Goal: Task Accomplishment & Management: Manage account settings

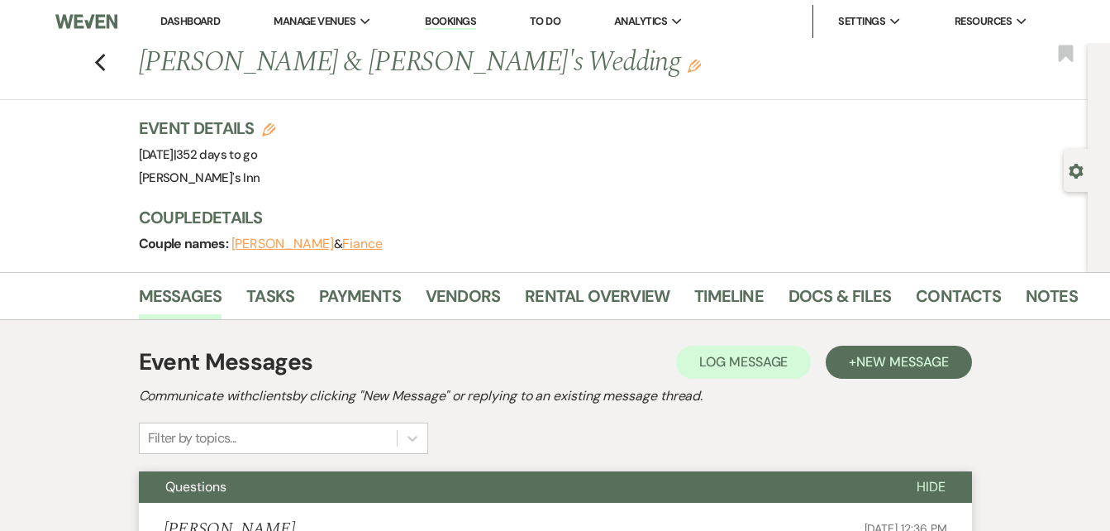
click at [451, 18] on link "Bookings" at bounding box center [450, 22] width 51 height 16
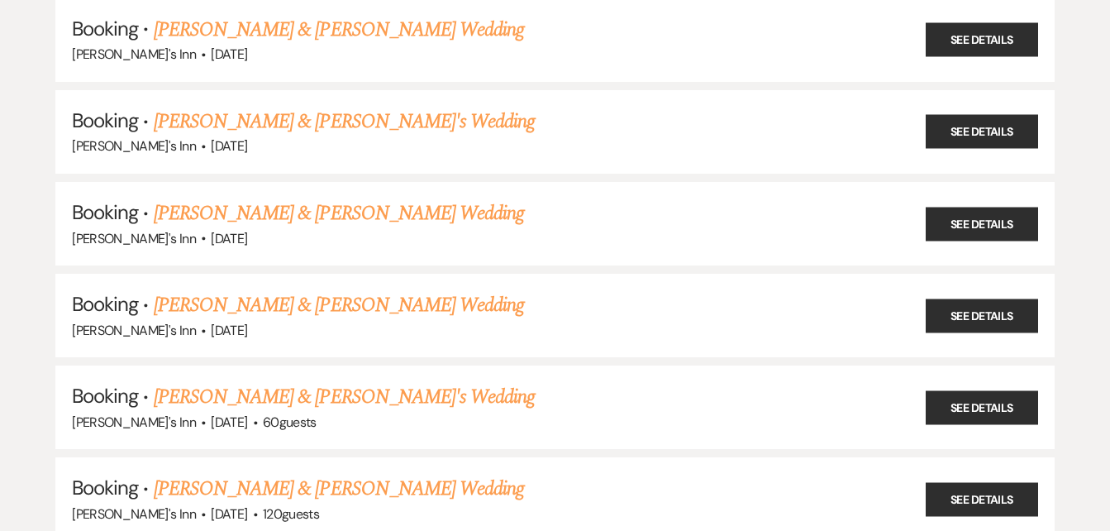
scroll to position [648, 0]
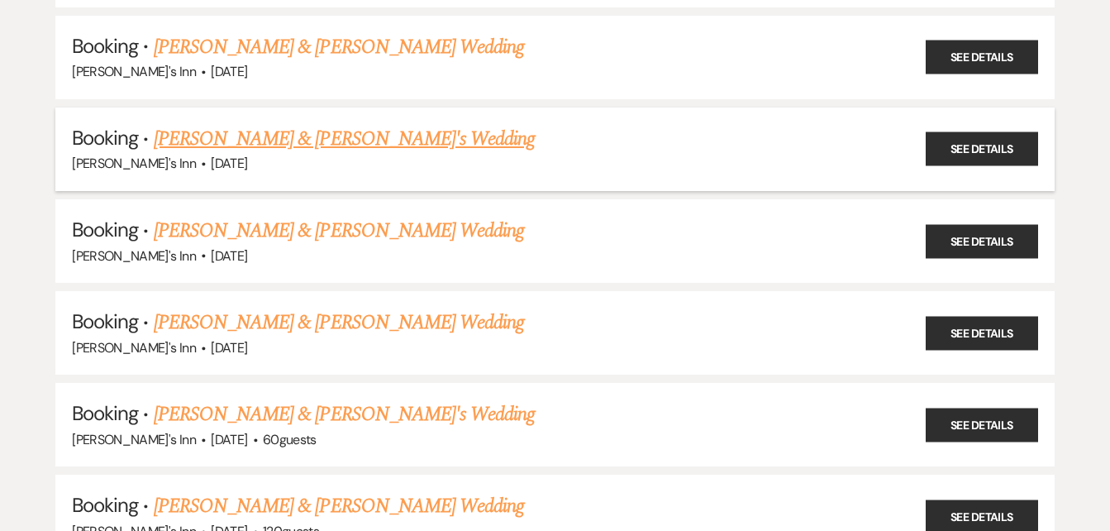
click at [327, 146] on link "[PERSON_NAME] & [PERSON_NAME]'s Wedding" at bounding box center [345, 139] width 382 height 30
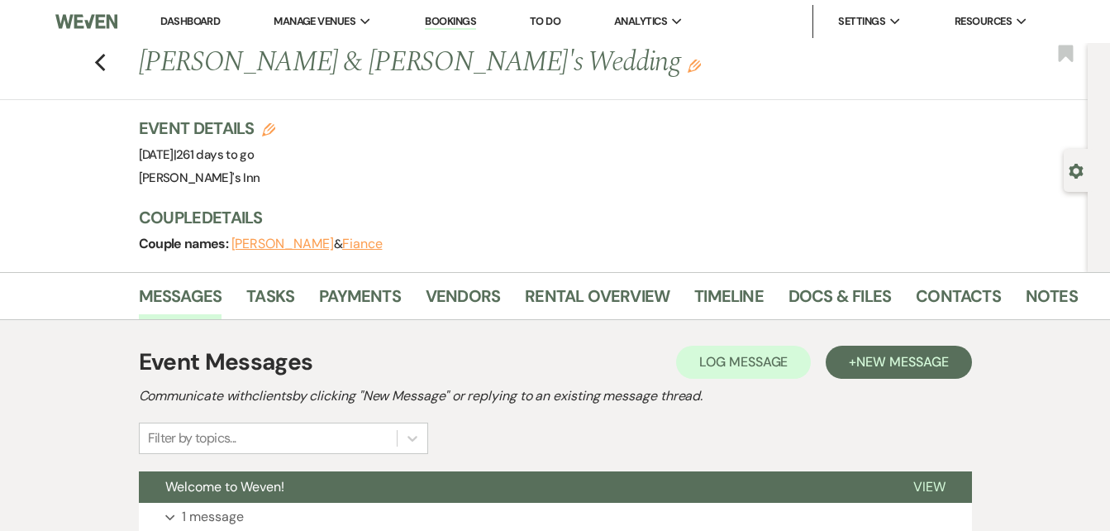
click at [437, 19] on link "Bookings" at bounding box center [450, 22] width 51 height 16
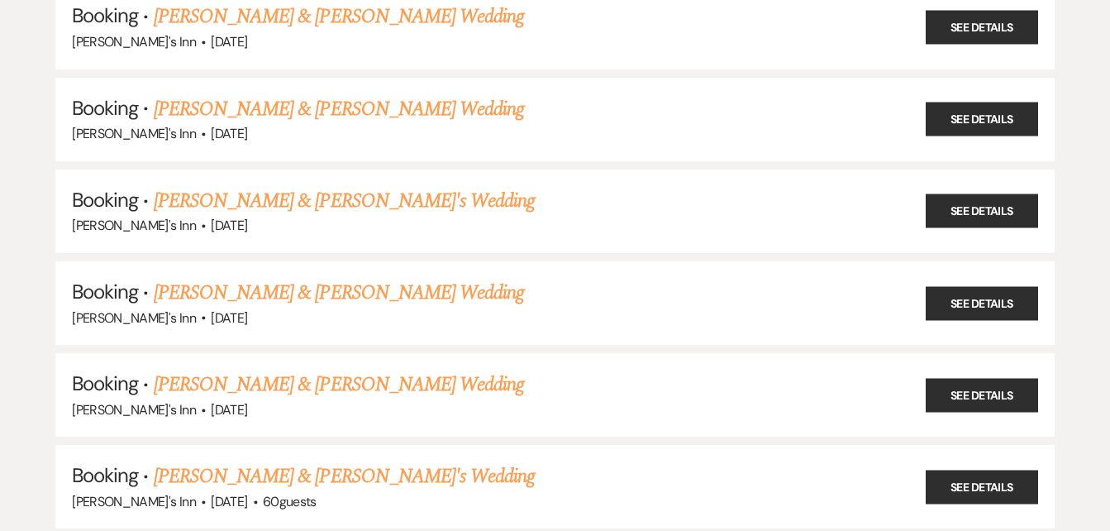
scroll to position [569, 0]
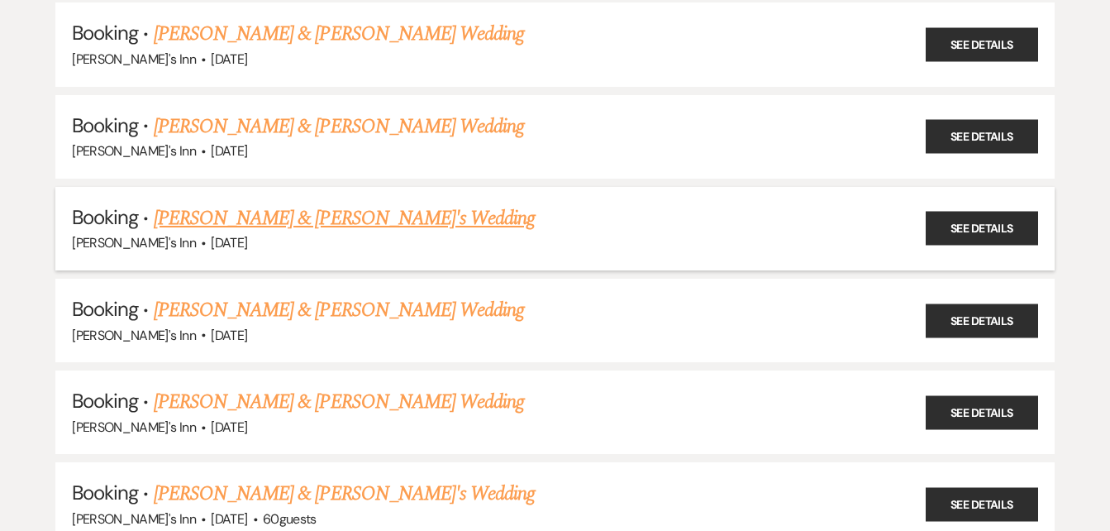
click at [354, 234] on div "[PERSON_NAME]'s Inn · [DATE]" at bounding box center [555, 242] width 966 height 21
click at [341, 221] on link "[PERSON_NAME] & [PERSON_NAME]'s Wedding" at bounding box center [345, 218] width 382 height 30
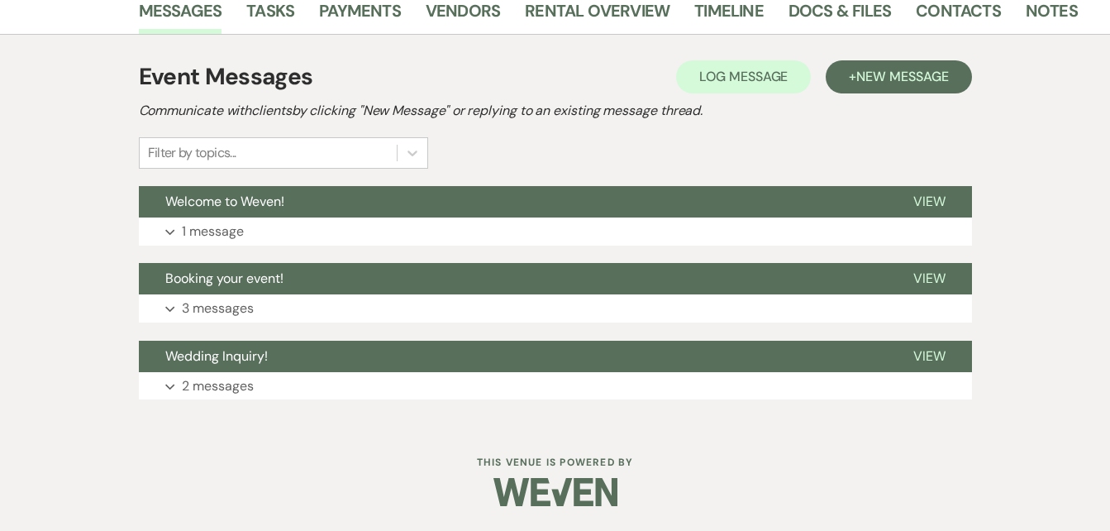
scroll to position [285, 0]
click at [962, 8] on link "Contacts" at bounding box center [958, 16] width 85 height 36
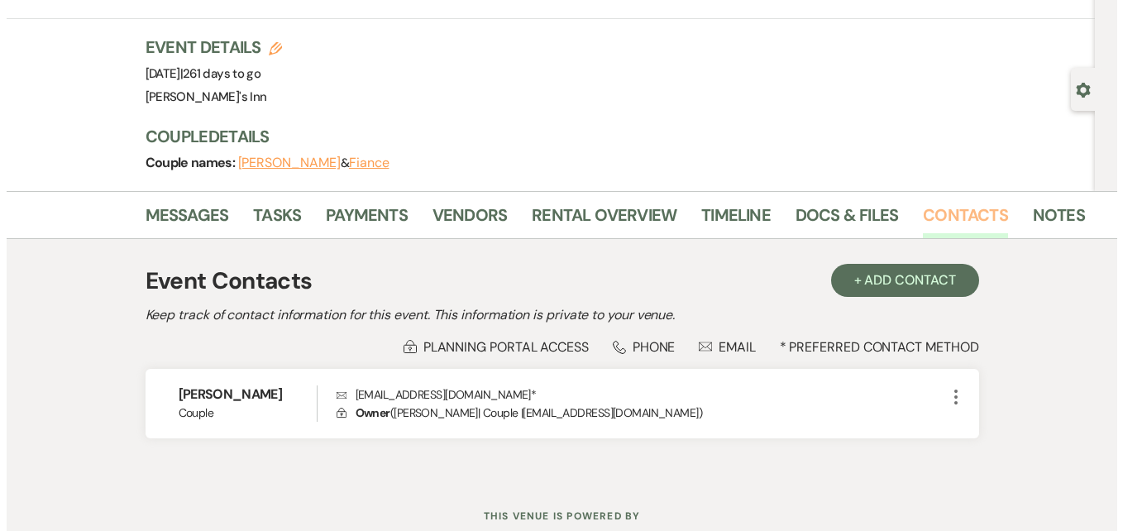
scroll to position [84, 0]
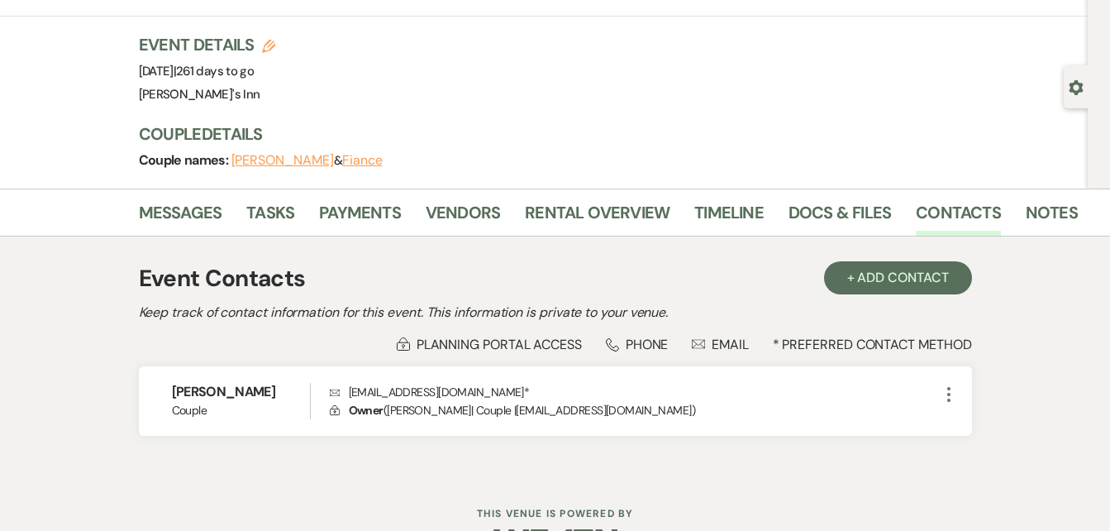
click at [623, 348] on div "Phone Phone" at bounding box center [637, 344] width 63 height 17
click at [648, 345] on div "Phone Phone" at bounding box center [637, 344] width 63 height 17
click at [881, 275] on button "+ Add Contact" at bounding box center [898, 277] width 148 height 33
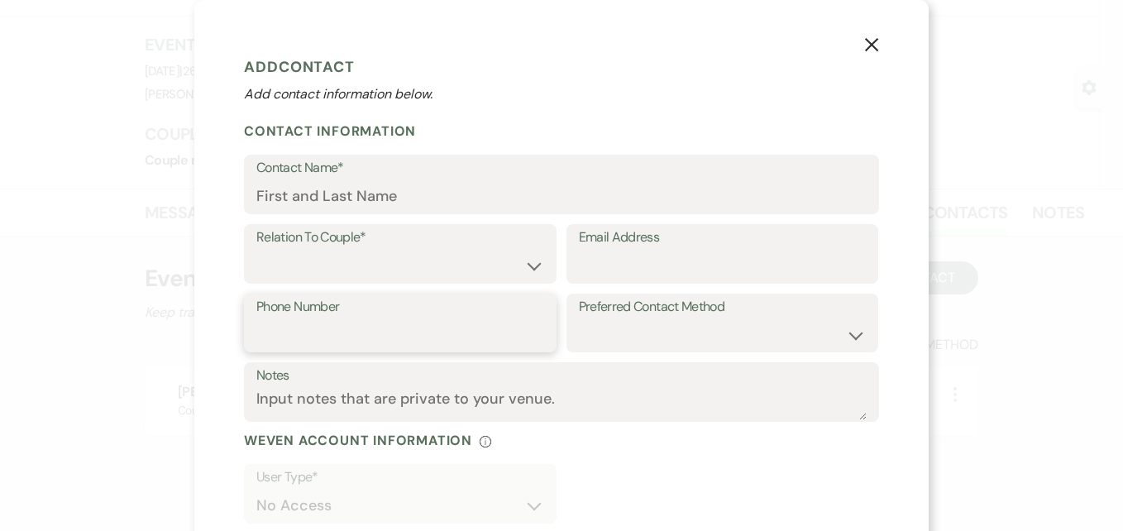
click at [383, 325] on input "Phone Number" at bounding box center [400, 334] width 288 height 32
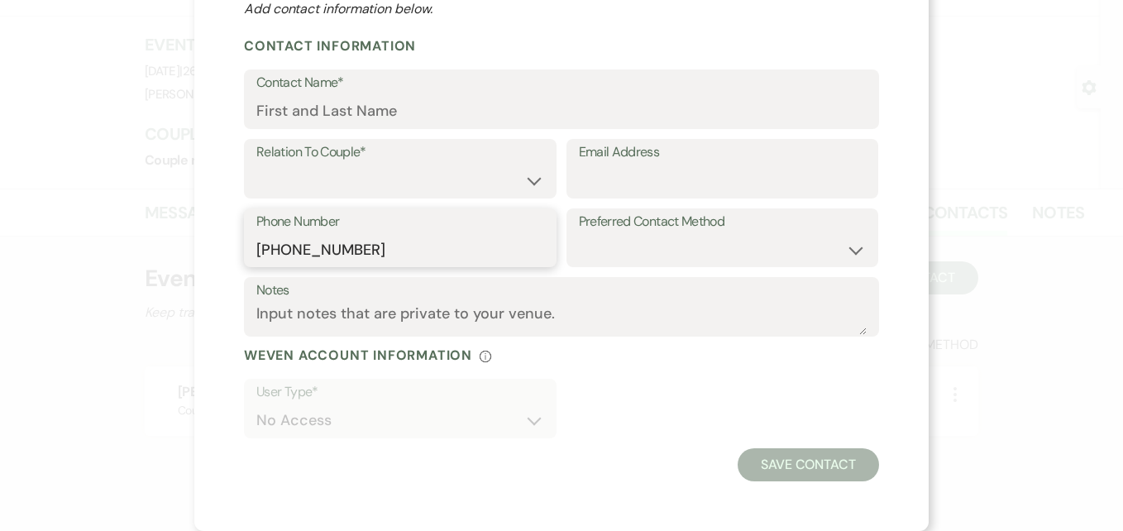
click at [455, 250] on input "[PHONE_NUMBER]" at bounding box center [400, 249] width 288 height 32
type input "9"
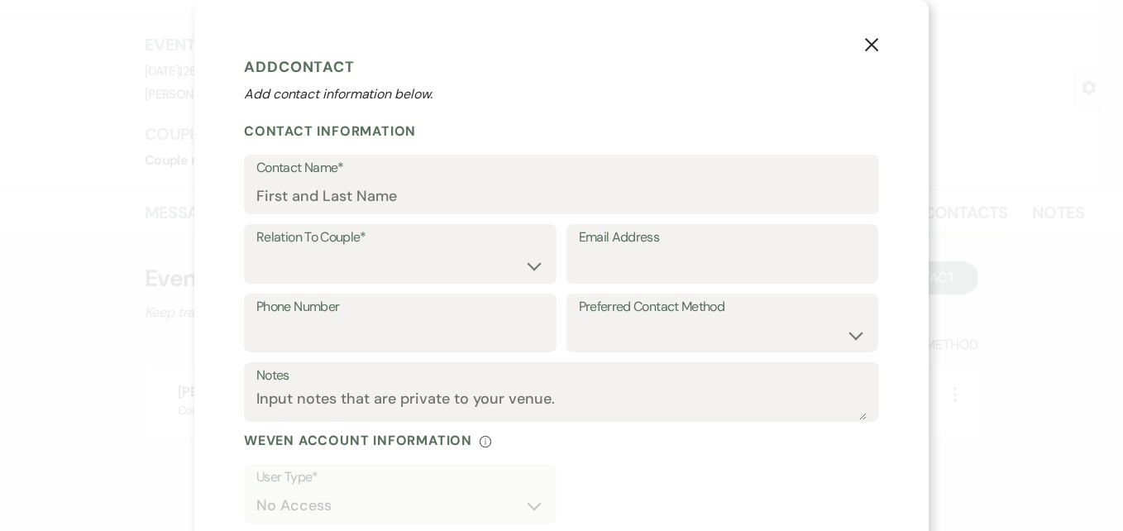
click at [864, 42] on icon "X" at bounding box center [871, 44] width 15 height 15
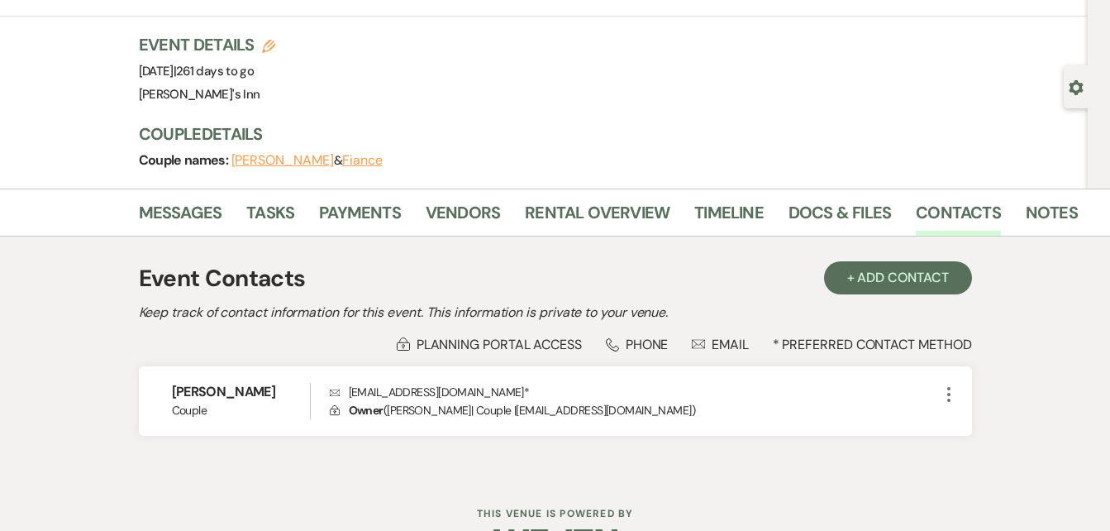
click at [647, 341] on div "Phone Phone" at bounding box center [637, 344] width 63 height 17
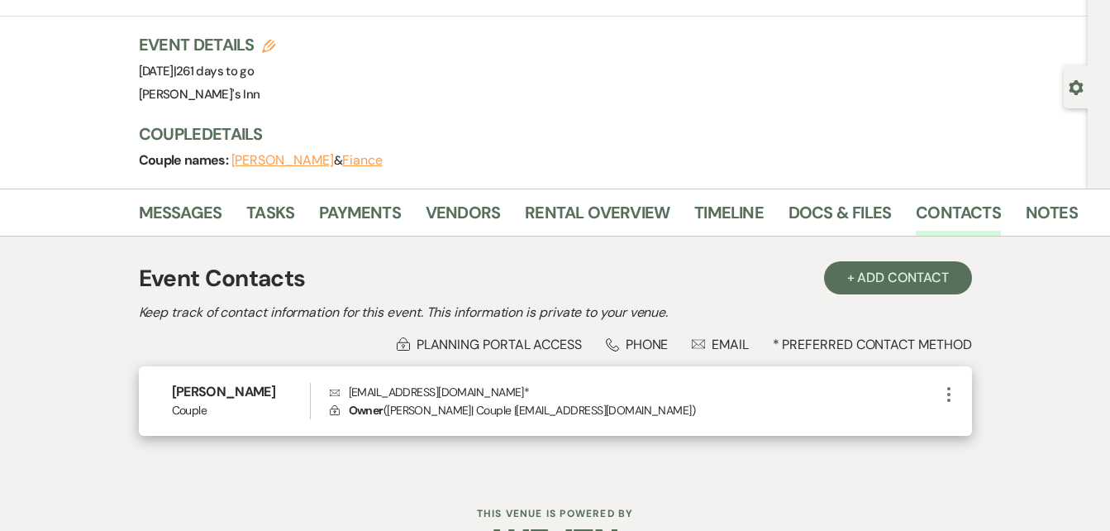
click at [952, 393] on icon "More" at bounding box center [949, 394] width 20 height 20
click at [1005, 433] on button "Pencil Edit" at bounding box center [988, 427] width 98 height 28
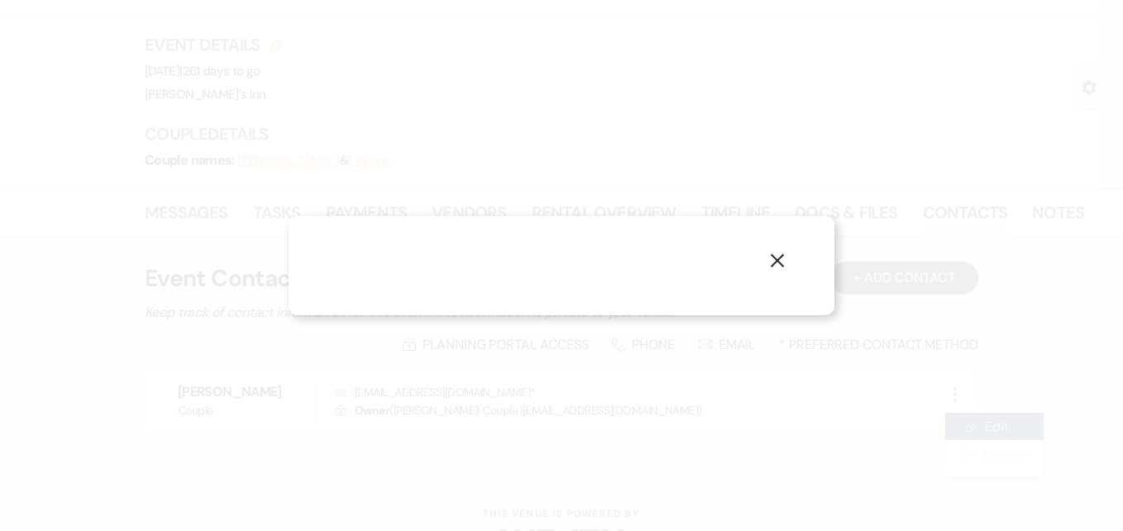
select select "1"
select select "email"
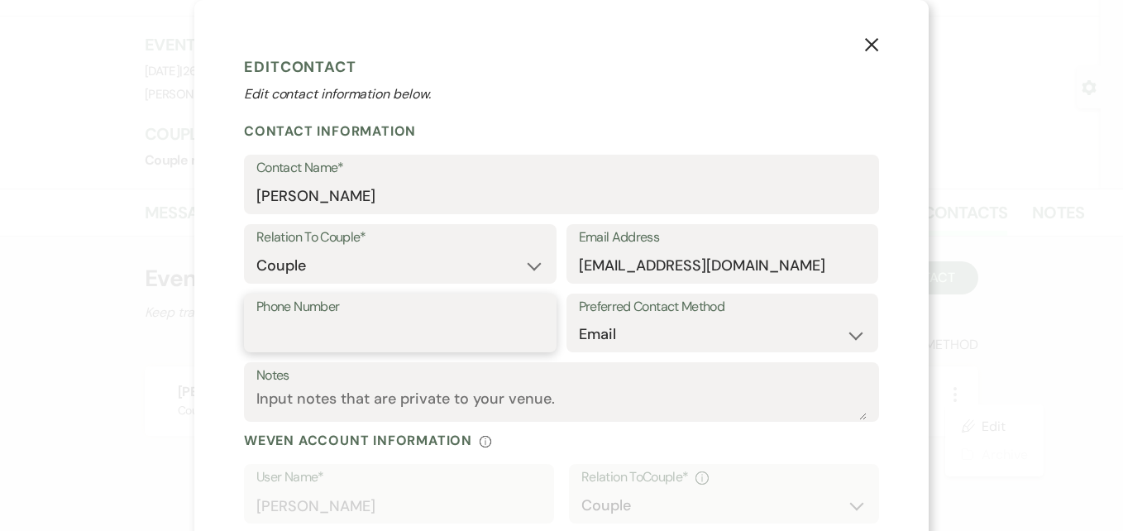
click at [386, 332] on input "Phone Number" at bounding box center [400, 334] width 288 height 32
type input "9786673374"
click at [637, 122] on h2 "Contact Information" at bounding box center [561, 130] width 635 height 17
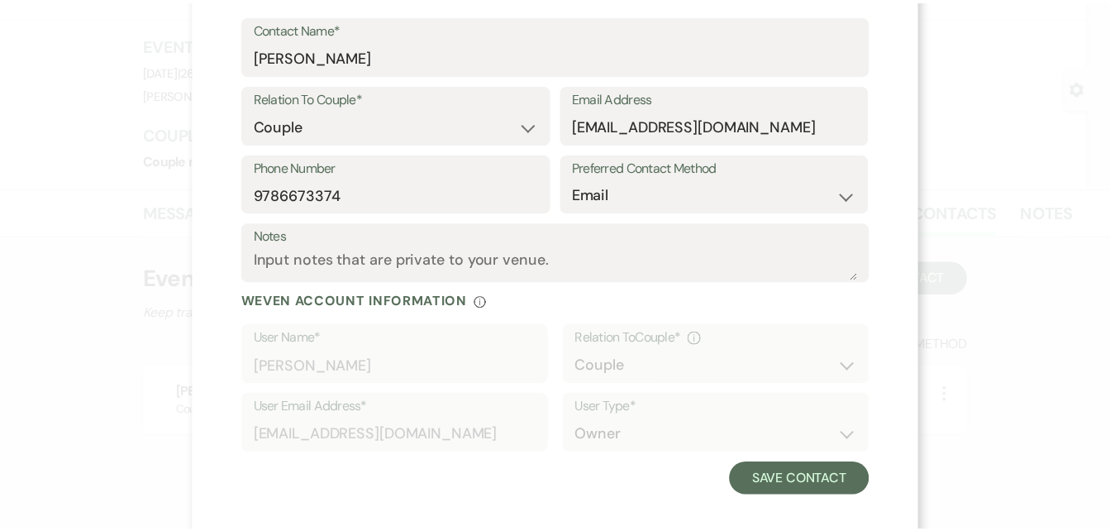
scroll to position [155, 0]
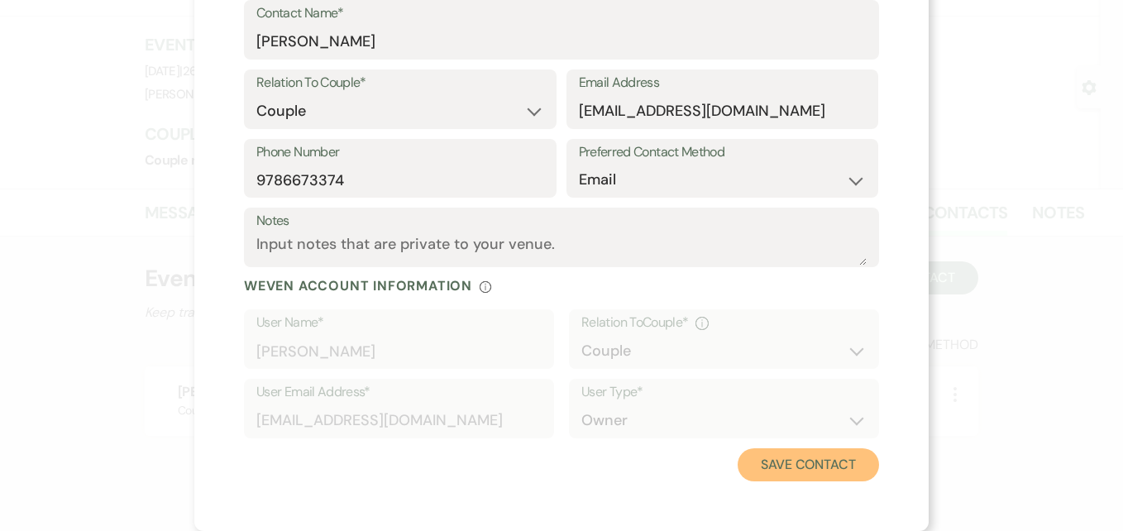
click at [777, 465] on button "Save Contact" at bounding box center [807, 464] width 141 height 33
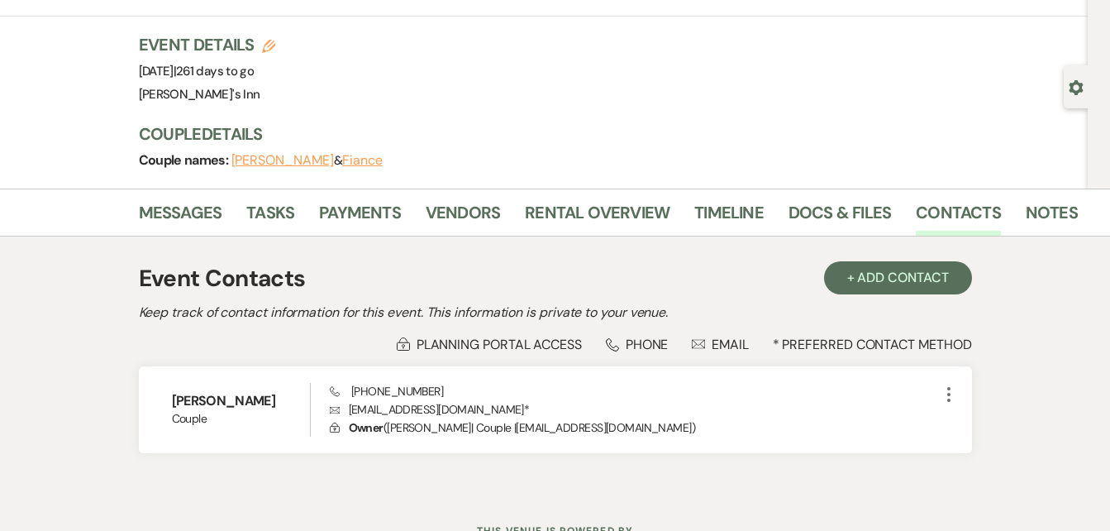
scroll to position [0, 0]
